Goal: Navigation & Orientation: Find specific page/section

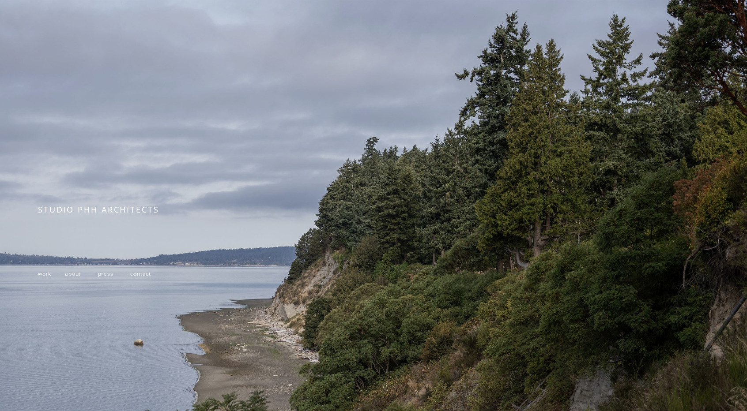
click at [327, 164] on div at bounding box center [373, 259] width 747 height 519
click at [53, 280] on p "work about press contact" at bounding box center [175, 273] width 274 height 13
click at [47, 277] on span "work" at bounding box center [44, 274] width 13 height 8
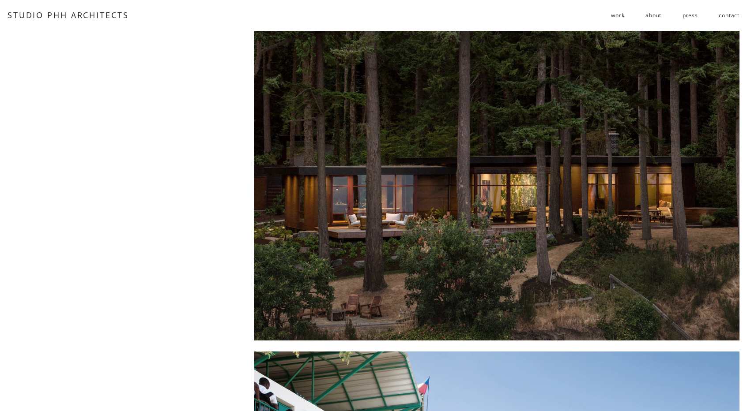
click at [731, 21] on link "contact" at bounding box center [728, 15] width 21 height 14
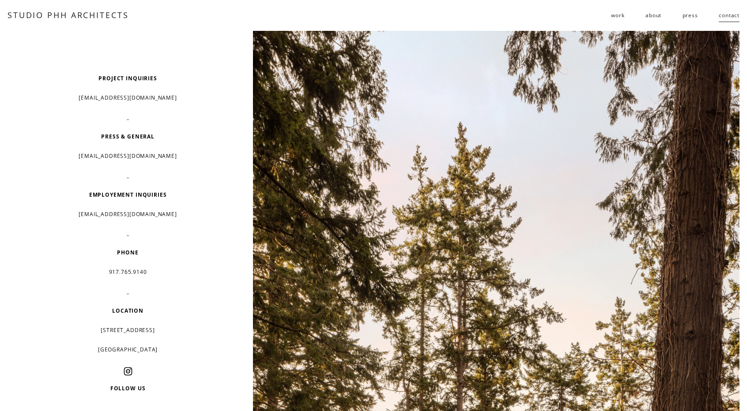
click at [652, 20] on link "about" at bounding box center [653, 15] width 16 height 14
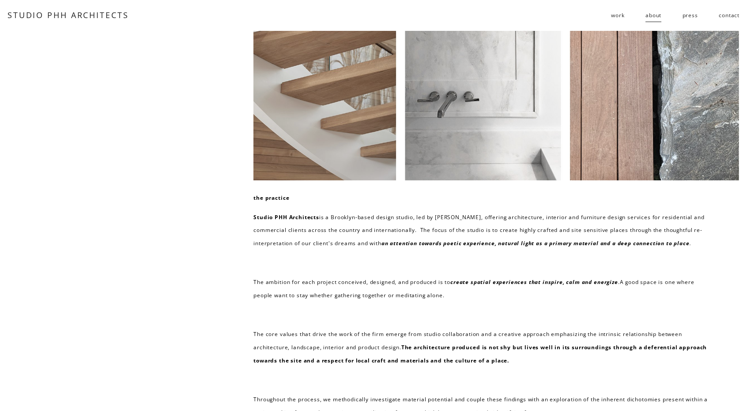
click at [674, 145] on div at bounding box center [496, 106] width 486 height 150
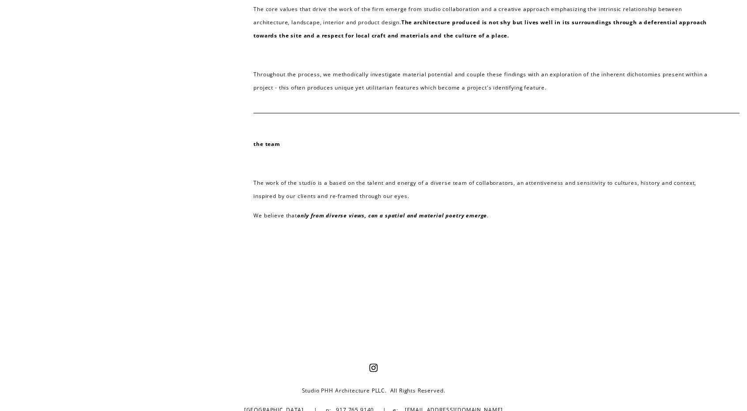
scroll to position [305, 0]
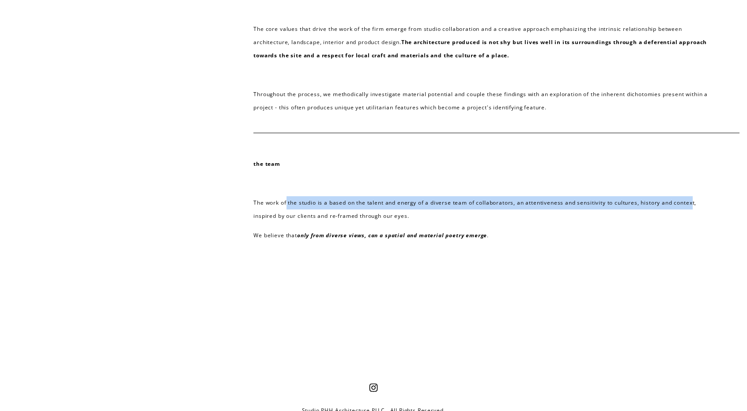
drag, startPoint x: 285, startPoint y: 218, endPoint x: 633, endPoint y: 226, distance: 347.8
click at [693, 222] on p "The work of the studio is a based on the talent and energy of a diverse team of…" at bounding box center [480, 209] width 455 height 26
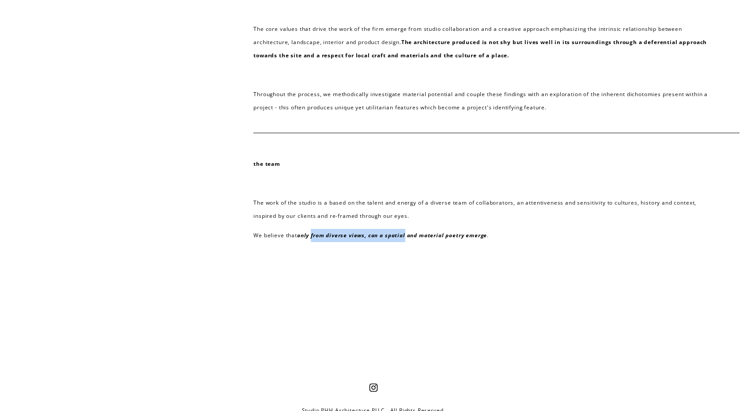
drag, startPoint x: 312, startPoint y: 250, endPoint x: 407, endPoint y: 249, distance: 94.4
click at [407, 239] on em "only from diverse views, can a spatial and material poetry emerge" at bounding box center [392, 236] width 190 height 8
click at [399, 281] on div at bounding box center [373, 316] width 747 height 136
click at [340, 239] on em "only from diverse views, can a spatial and material poetry emerge" at bounding box center [392, 236] width 190 height 8
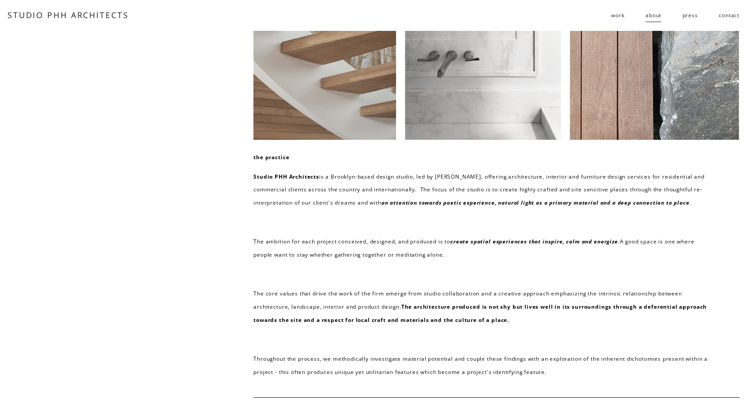
scroll to position [0, 0]
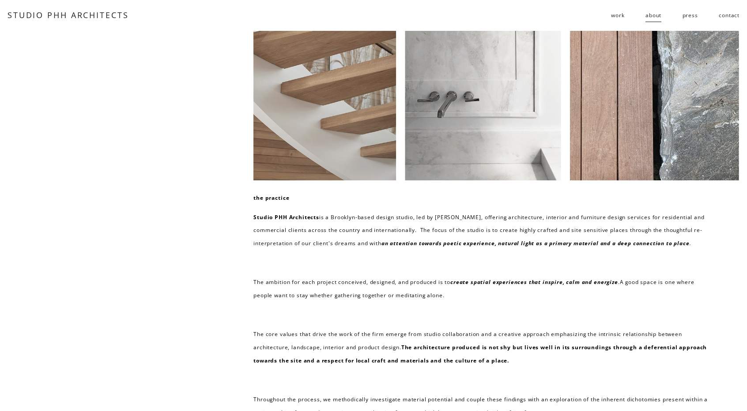
click at [625, 20] on nav "work residential public follies about press contact" at bounding box center [675, 15] width 128 height 14
click at [618, 17] on span "work" at bounding box center [617, 15] width 13 height 13
click at [0, 0] on span "public" at bounding box center [0, 0] width 0 height 0
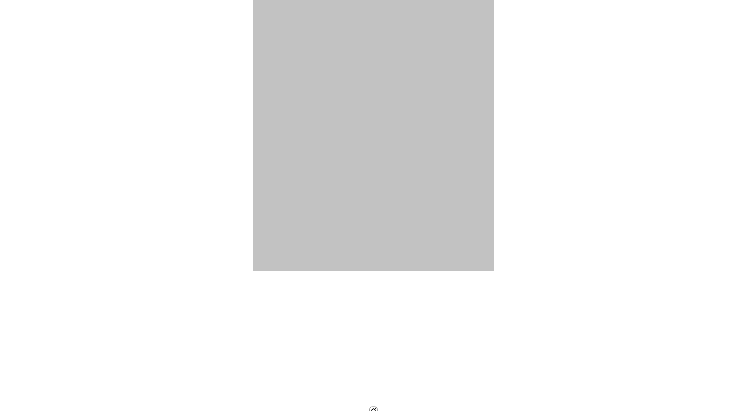
scroll to position [2061, 0]
